Goal: Task Accomplishment & Management: Manage account settings

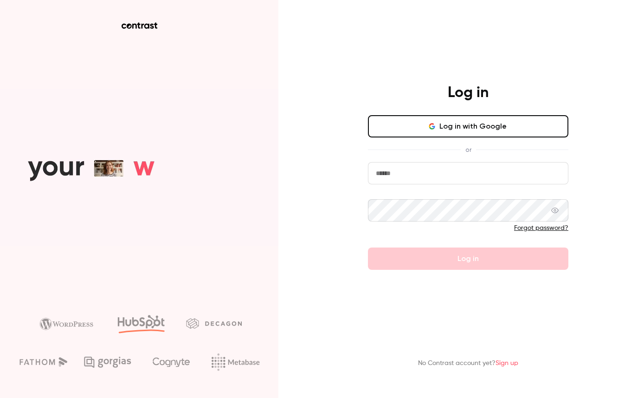
click at [448, 180] on input "email" at bounding box center [468, 173] width 200 height 22
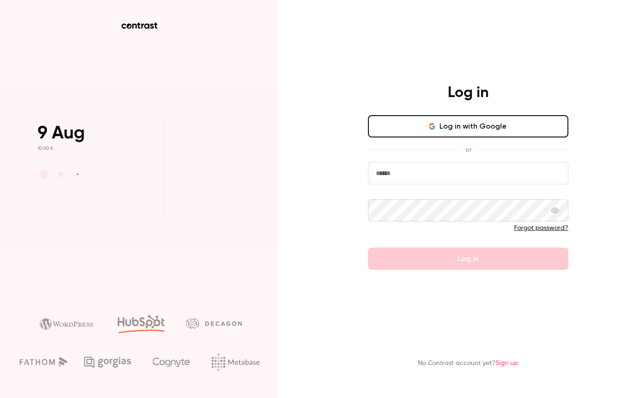
type input "**********"
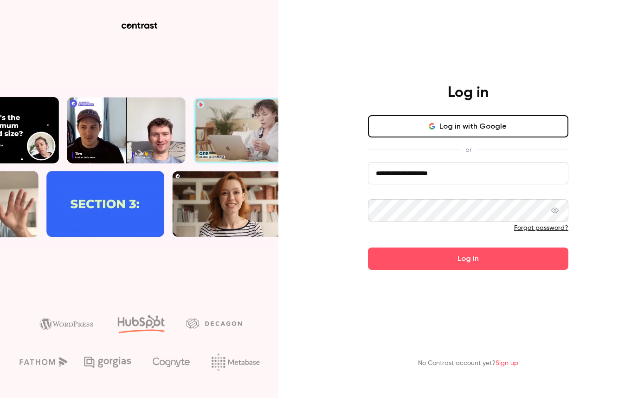
click at [368, 247] on button "Log in" at bounding box center [468, 258] width 200 height 22
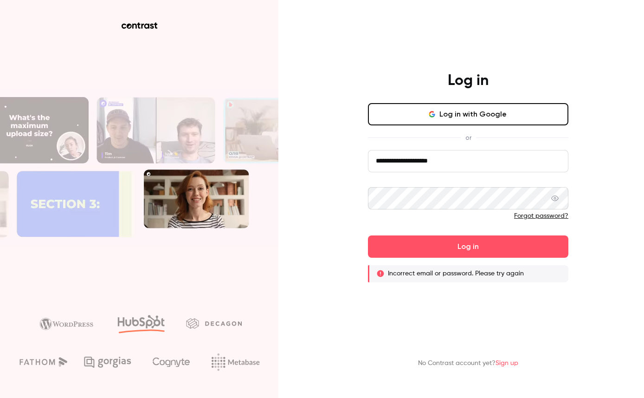
click at [368, 235] on button "Log in" at bounding box center [468, 246] width 200 height 22
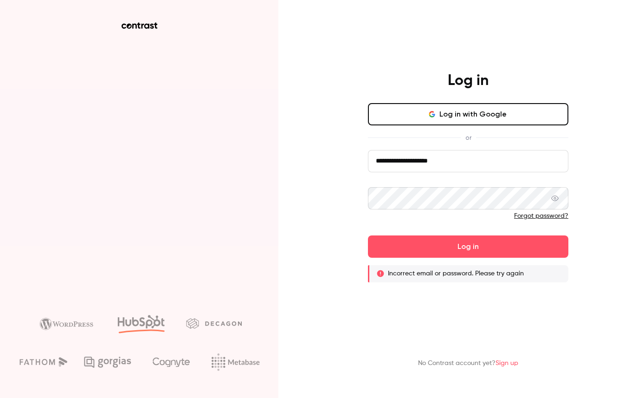
click at [334, 196] on div "**********" at bounding box center [322, 199] width 644 height 398
click at [484, 123] on button "Log in with Google" at bounding box center [468, 114] width 200 height 22
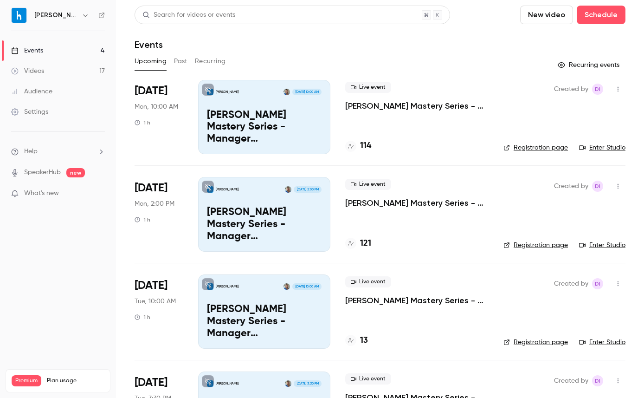
click at [47, 109] on div "Settings" at bounding box center [29, 111] width 37 height 9
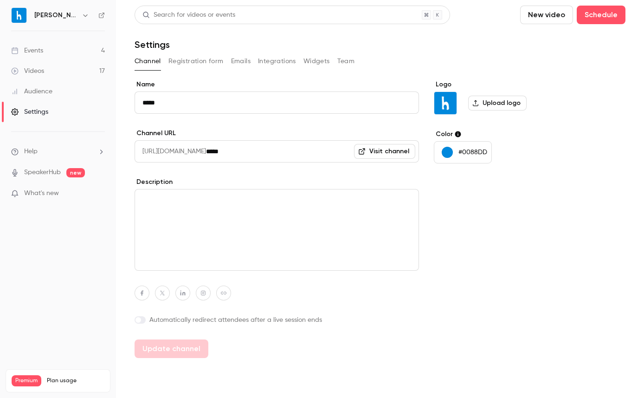
click at [39, 93] on div "Audience" at bounding box center [31, 91] width 41 height 9
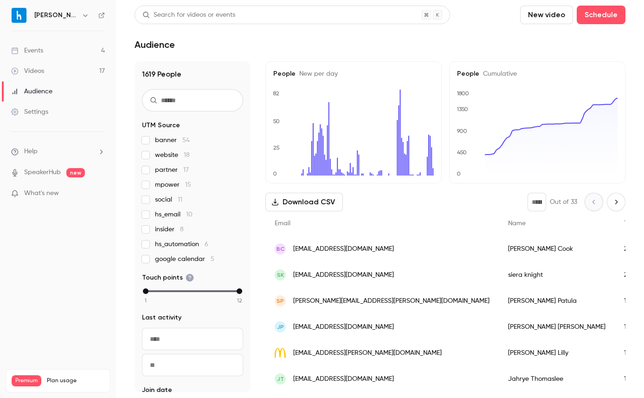
click at [36, 152] on span "Help" at bounding box center [30, 152] width 13 height 10
drag, startPoint x: 42, startPoint y: 49, endPoint x: 41, endPoint y: 41, distance: 7.4
click at [42, 49] on div at bounding box center [322, 199] width 644 height 398
click at [82, 13] on icon "button" at bounding box center [85, 15] width 7 height 7
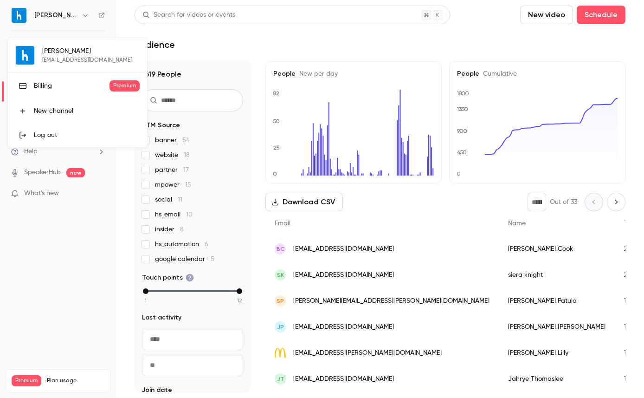
click at [43, 86] on div "Billing" at bounding box center [72, 85] width 76 height 9
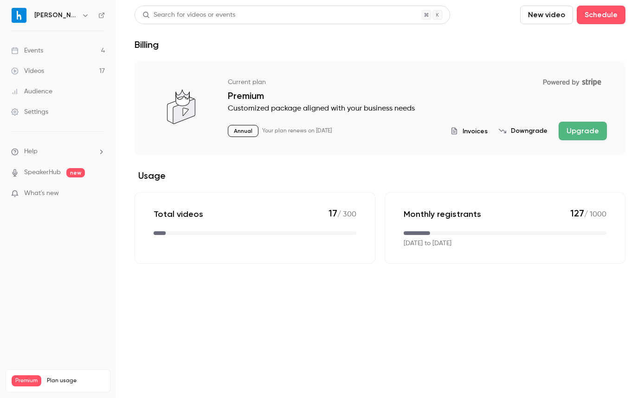
click at [82, 15] on icon "button" at bounding box center [85, 15] width 7 height 7
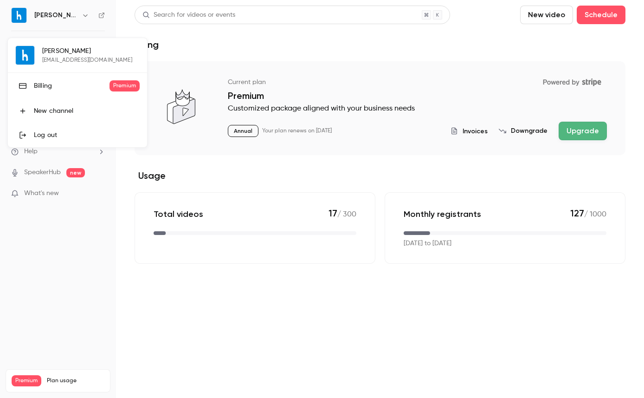
click at [25, 17] on div at bounding box center [322, 199] width 644 height 398
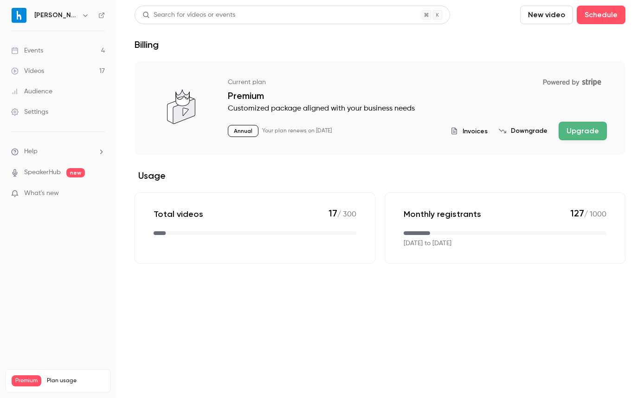
click at [19, 110] on div "Settings" at bounding box center [29, 111] width 37 height 9
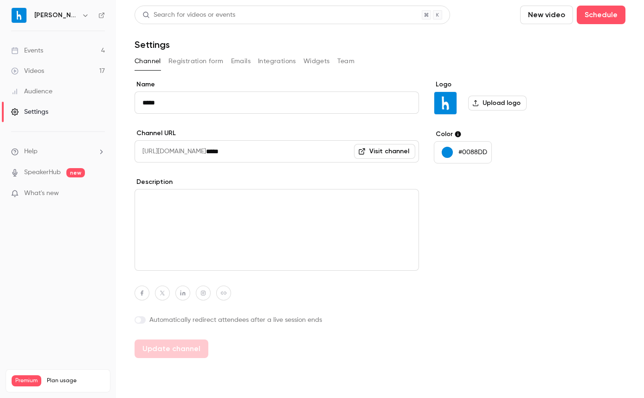
click at [334, 55] on div "Channel Registration form Emails Integrations Widgets Team" at bounding box center [380, 61] width 491 height 15
click at [349, 59] on button "Team" at bounding box center [346, 61] width 18 height 15
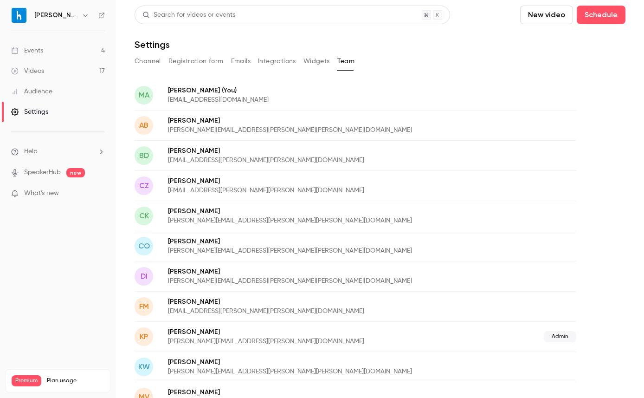
scroll to position [80, 0]
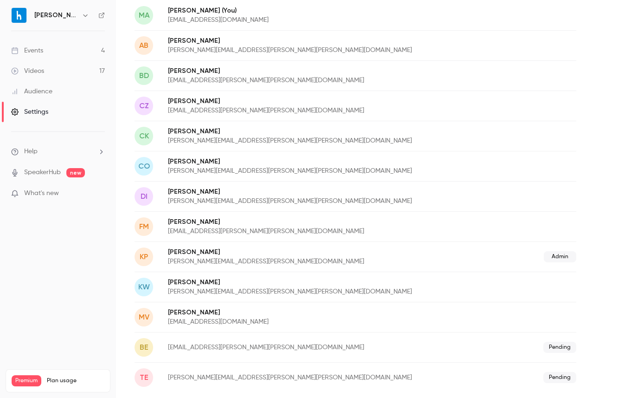
click at [204, 186] on div "DI [PERSON_NAME] [PERSON_NAME][EMAIL_ADDRESS][PERSON_NAME][PERSON_NAME][DOMAIN_…" at bounding box center [356, 196] width 442 height 30
click at [183, 187] on p "[PERSON_NAME]" at bounding box center [331, 191] width 326 height 9
click at [153, 199] on div "DI" at bounding box center [144, 196] width 19 height 19
click at [143, 198] on span "DI" at bounding box center [144, 196] width 7 height 11
